Goal: Navigation & Orientation: Find specific page/section

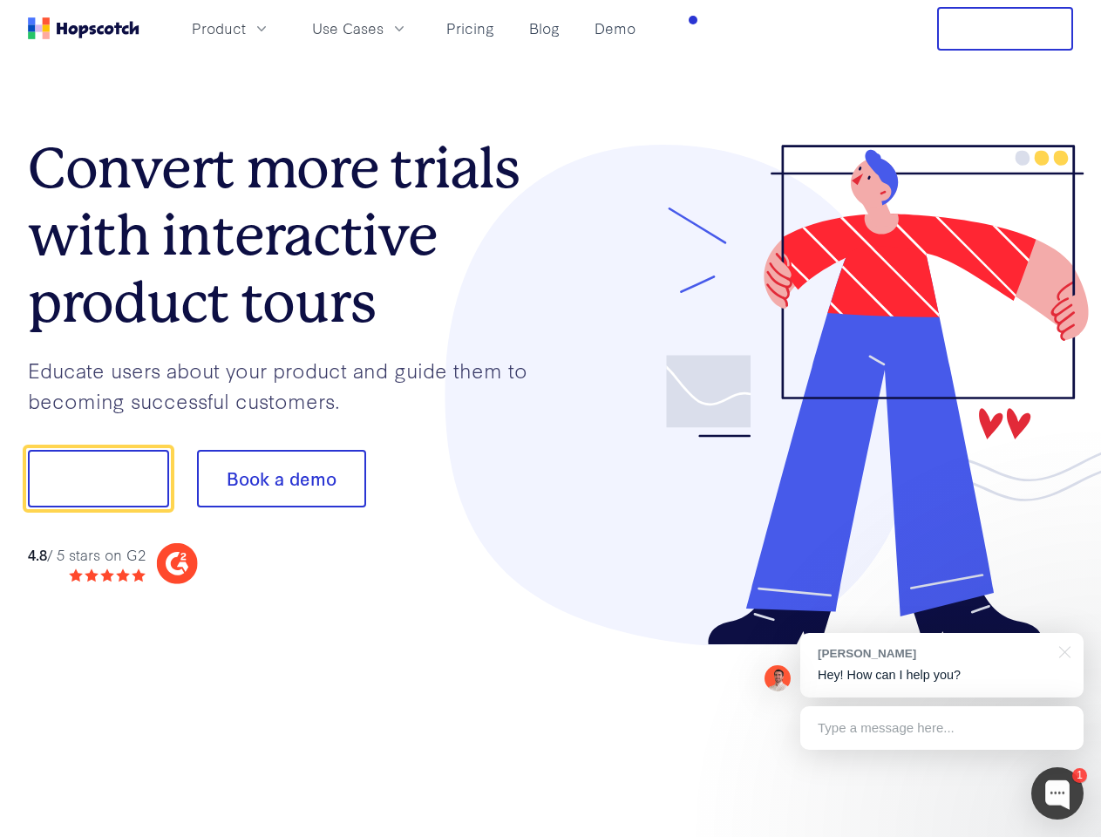
click at [551, 419] on div at bounding box center [812, 395] width 523 height 501
click at [246, 28] on span "Product" at bounding box center [219, 28] width 54 height 22
click at [384, 28] on span "Use Cases" at bounding box center [348, 28] width 72 height 22
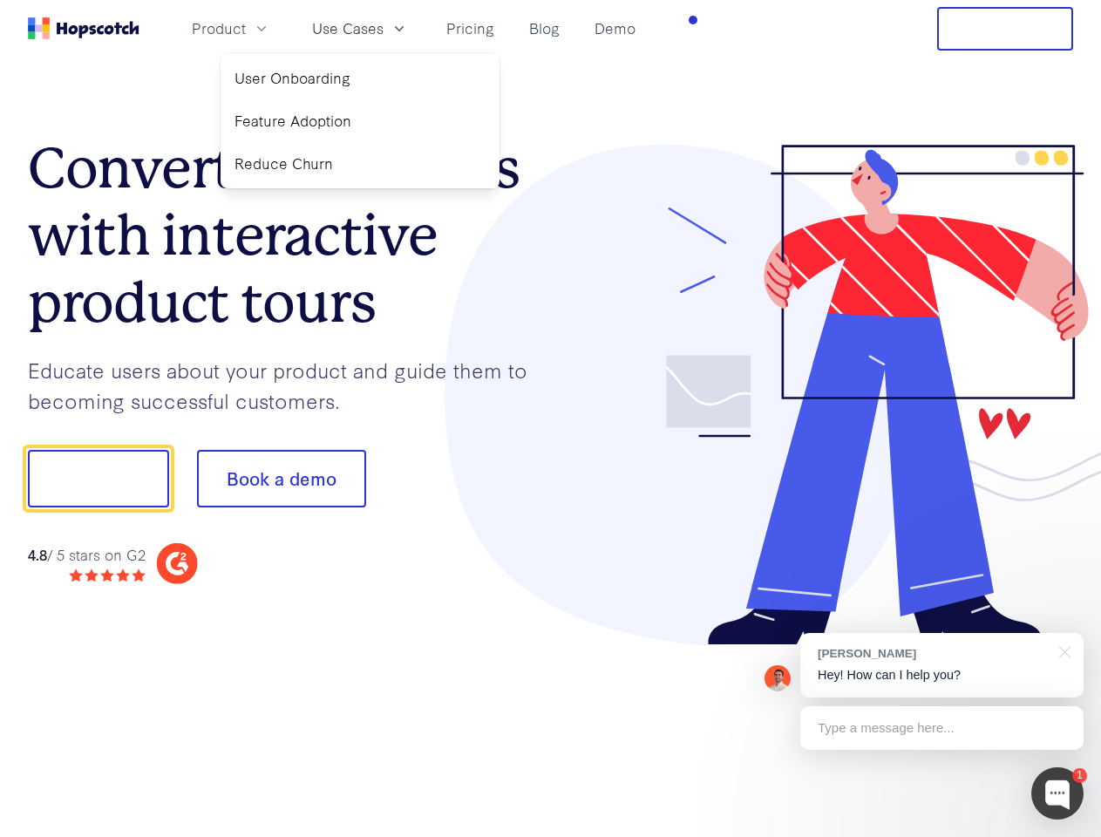
click at [1005, 29] on button "Free Trial" at bounding box center [1005, 29] width 136 height 44
click at [98, 479] on button "Show me!" at bounding box center [98, 479] width 141 height 58
click at [281, 479] on button "Book a demo" at bounding box center [281, 479] width 169 height 58
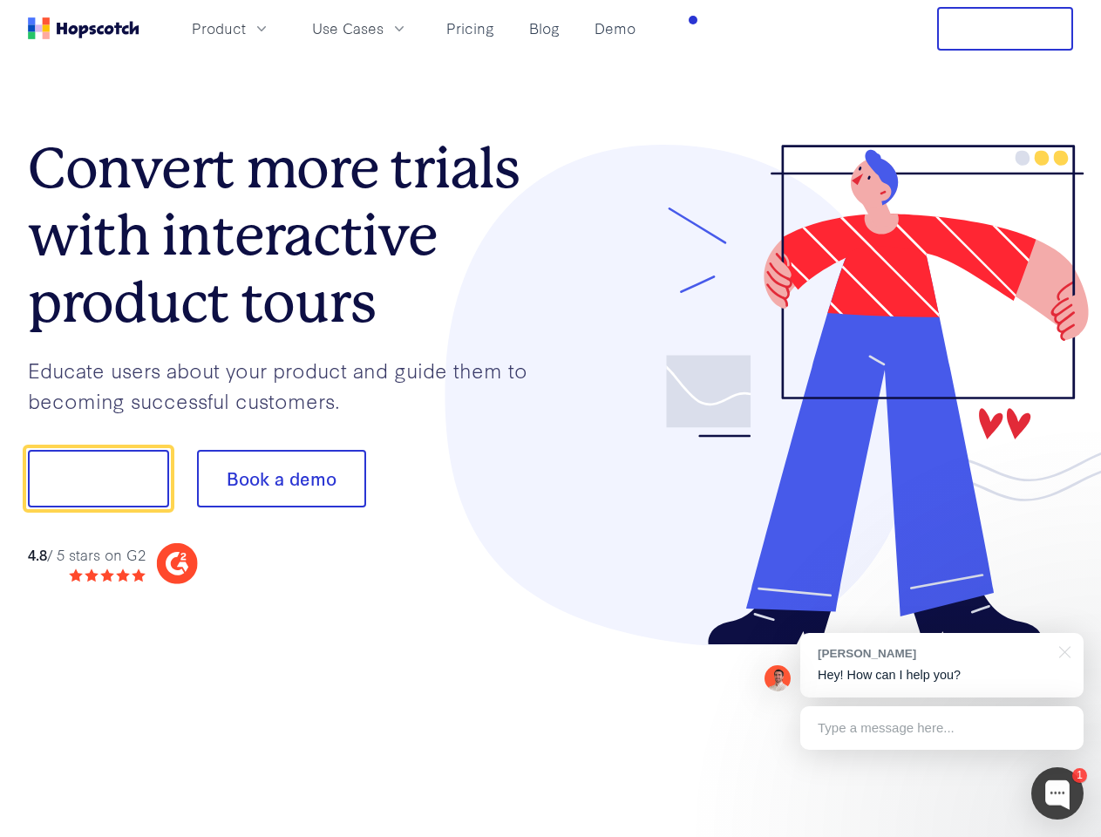
click at [1058, 793] on div at bounding box center [1058, 793] width 52 height 52
click at [942, 665] on div "[PERSON_NAME] Hey! How can I help you?" at bounding box center [941, 665] width 283 height 65
click at [1062, 650] on div at bounding box center [920, 477] width 327 height 582
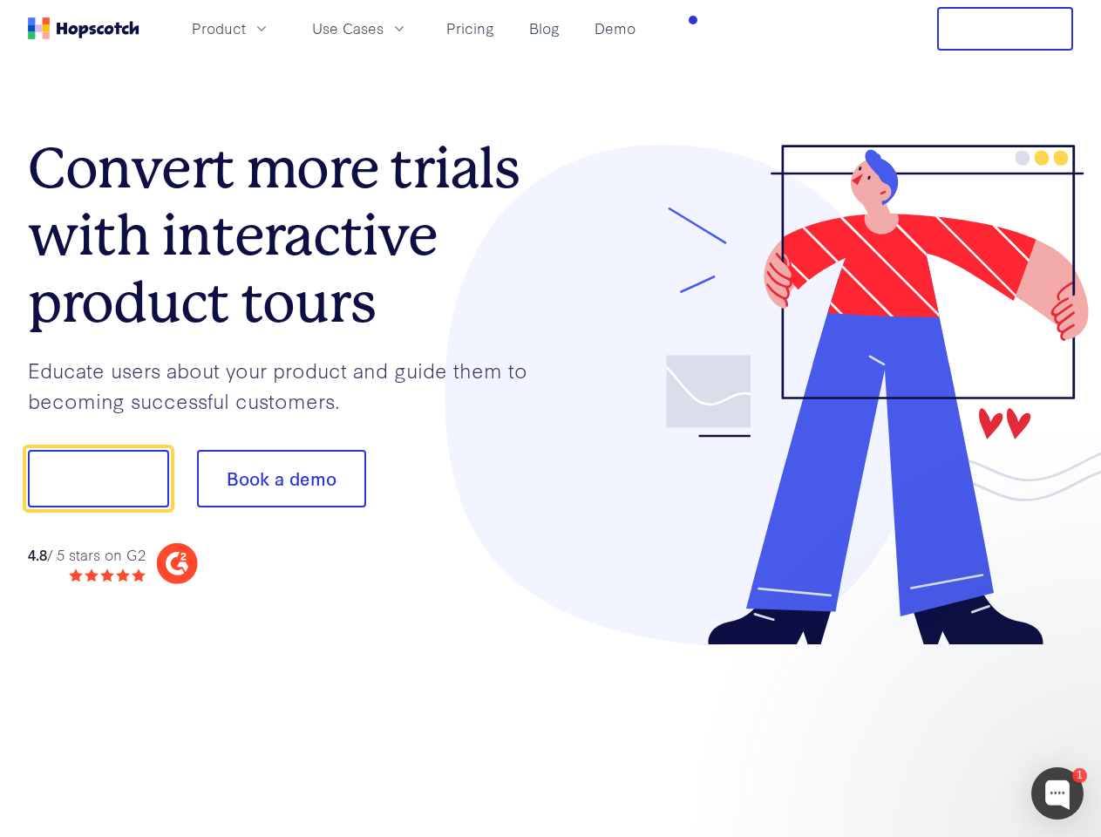
click at [942, 728] on div at bounding box center [920, 593] width 327 height 348
